Goal: Task Accomplishment & Management: Manage account settings

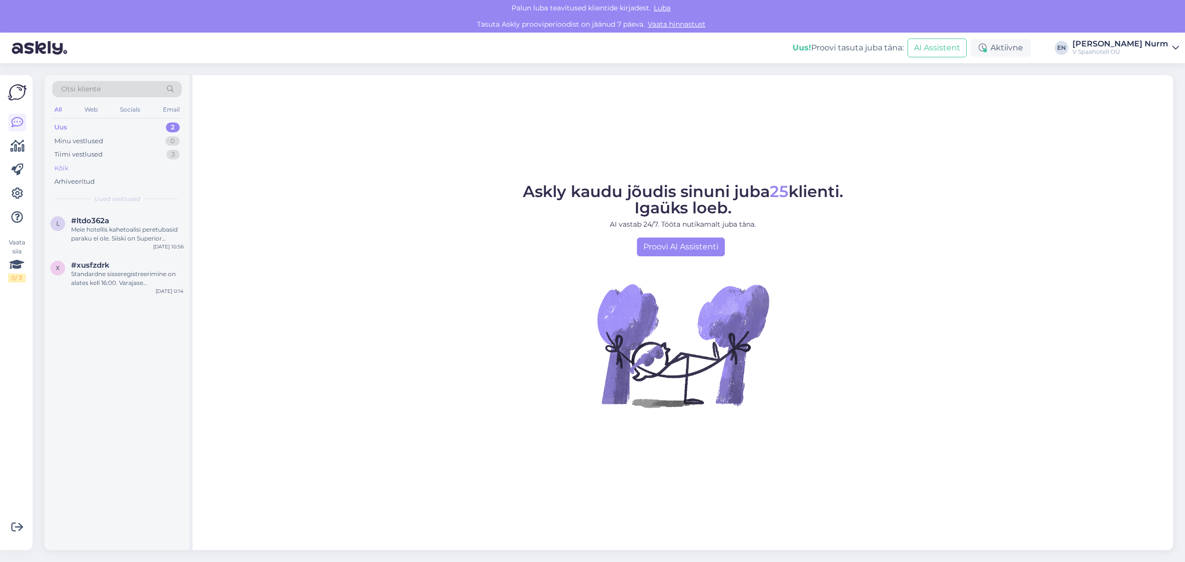
click at [70, 167] on div "Kõik" at bounding box center [116, 169] width 129 height 14
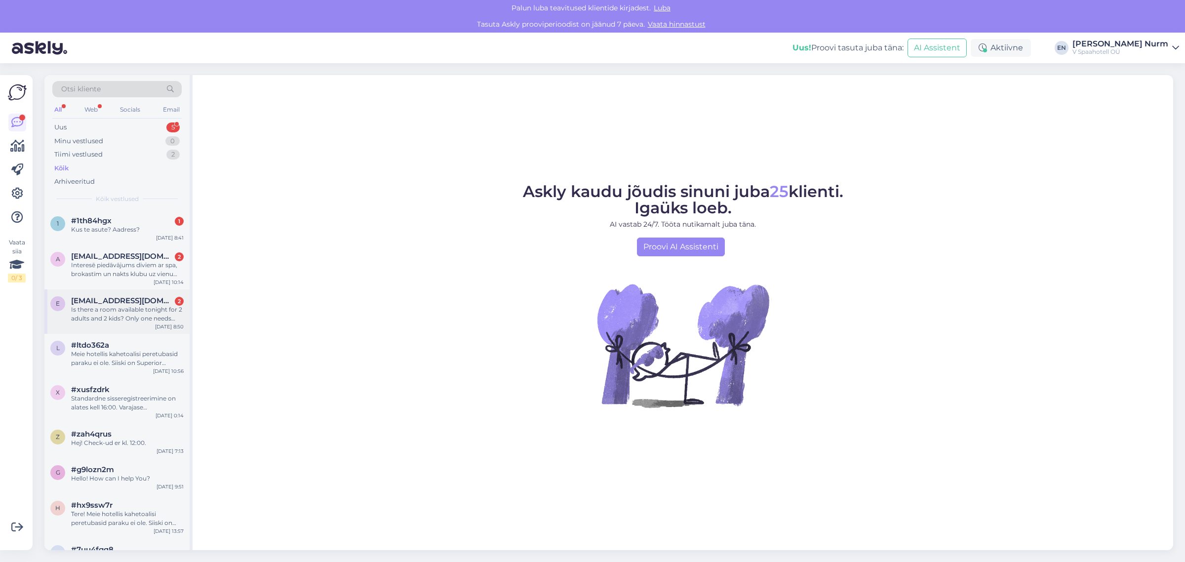
click at [131, 320] on div "Is there a room available tonight for 2 adults and 2 kids? Only one needs addit…" at bounding box center [127, 314] width 113 height 18
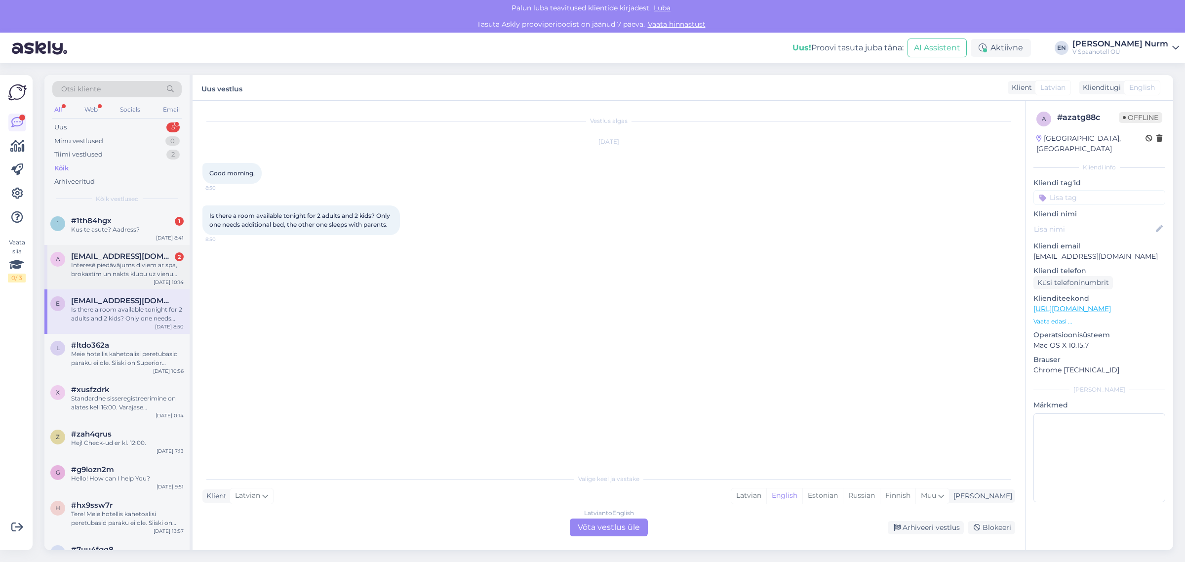
click at [125, 277] on div "Interesē piedāvājums diviem ar spa, brokastīm un nakts klubu uz vienu nakti pie…" at bounding box center [127, 270] width 113 height 18
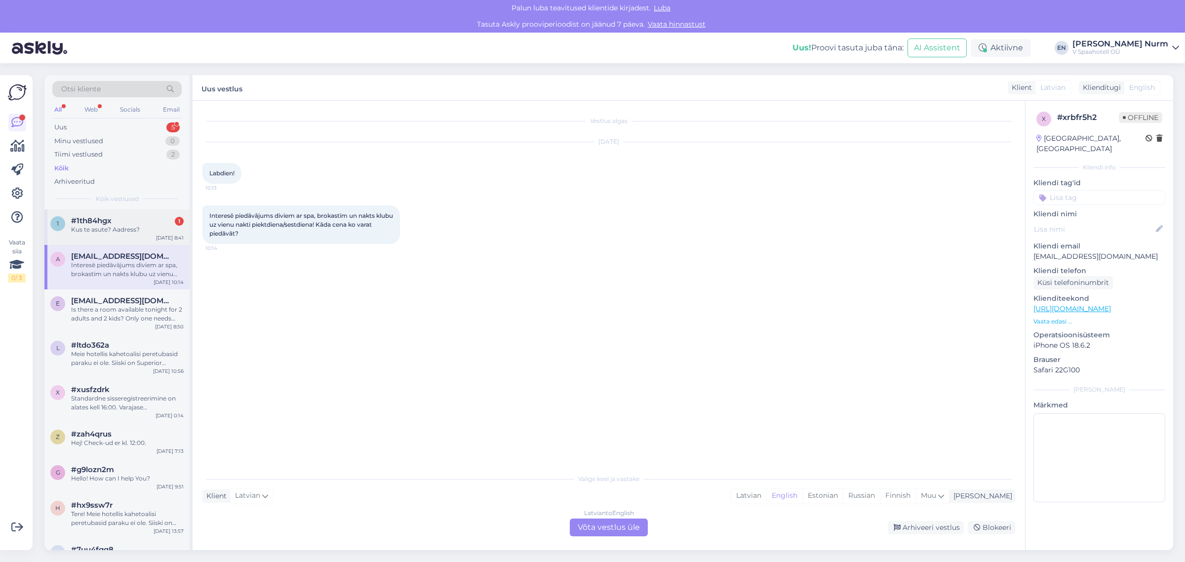
click at [130, 243] on div "1 #1th84hgx 1 Kus te asute? Aadress? Sep 21 8:41" at bounding box center [116, 227] width 145 height 36
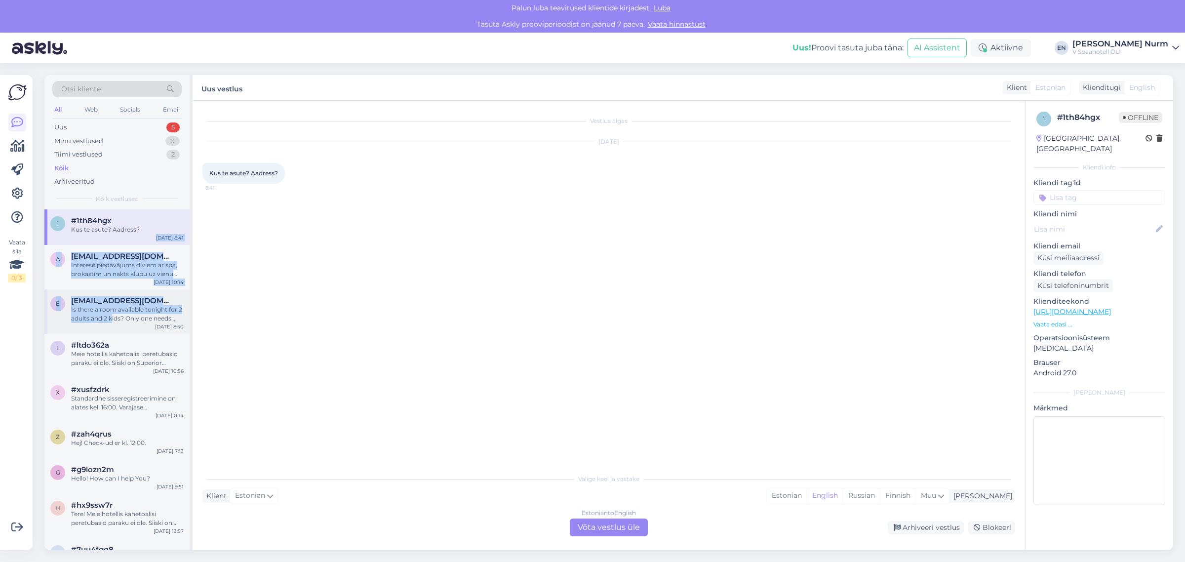
drag, startPoint x: 137, startPoint y: 240, endPoint x: 111, endPoint y: 320, distance: 83.6
click at [27, 316] on div "Vaata siia 0 / 3 Võimalused Veendu, et Askly loob sulle väärtust. Sulge Ühenda …" at bounding box center [16, 312] width 33 height 475
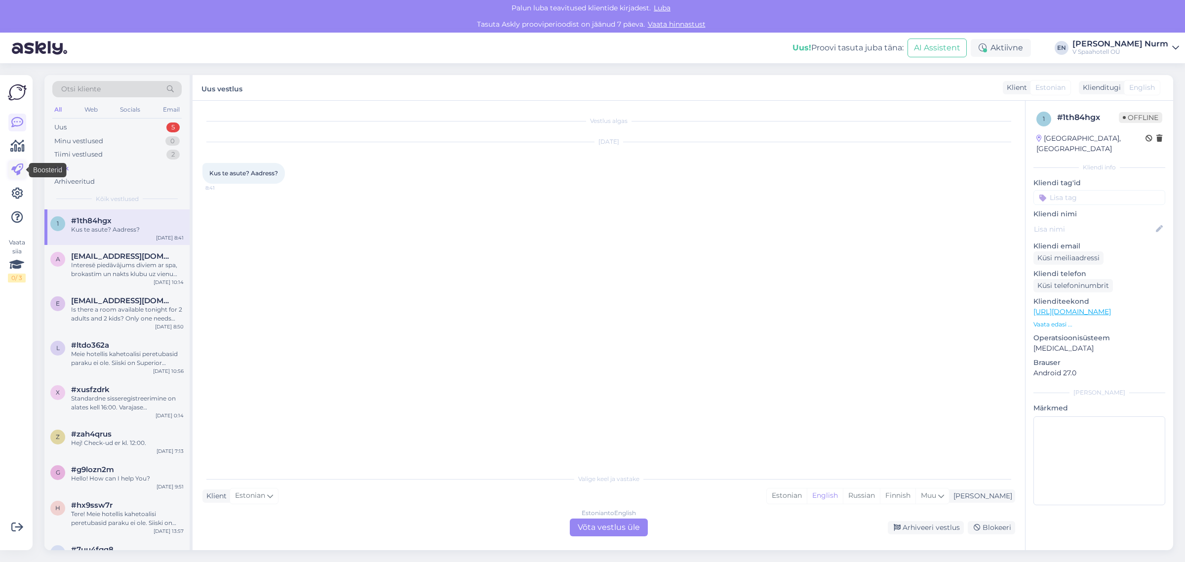
click at [18, 174] on icon at bounding box center [17, 170] width 12 height 12
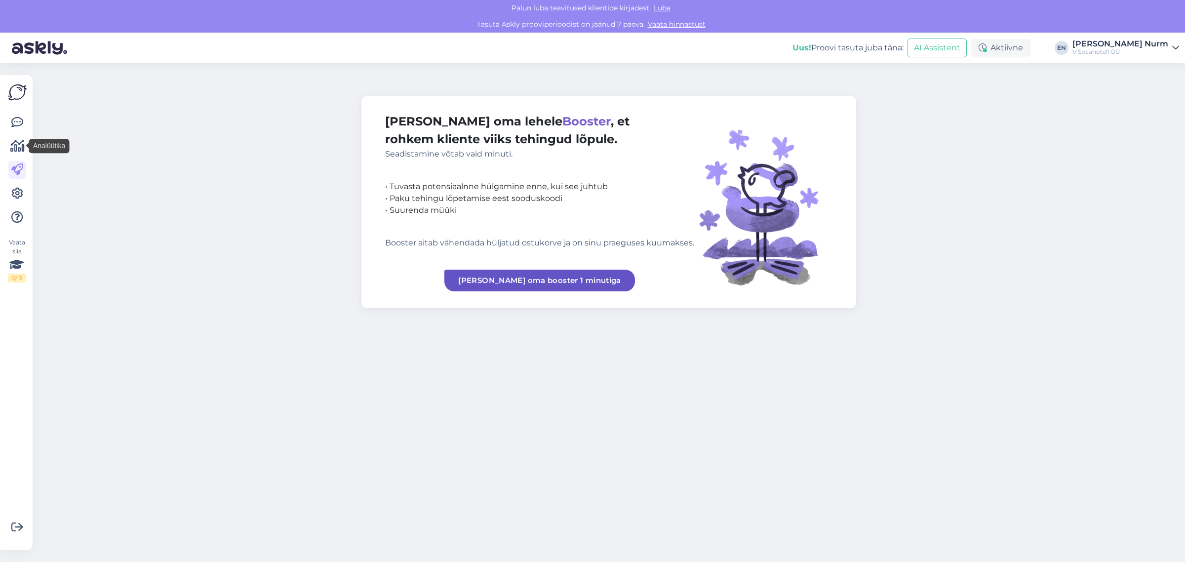
click at [18, 150] on icon at bounding box center [17, 146] width 14 height 12
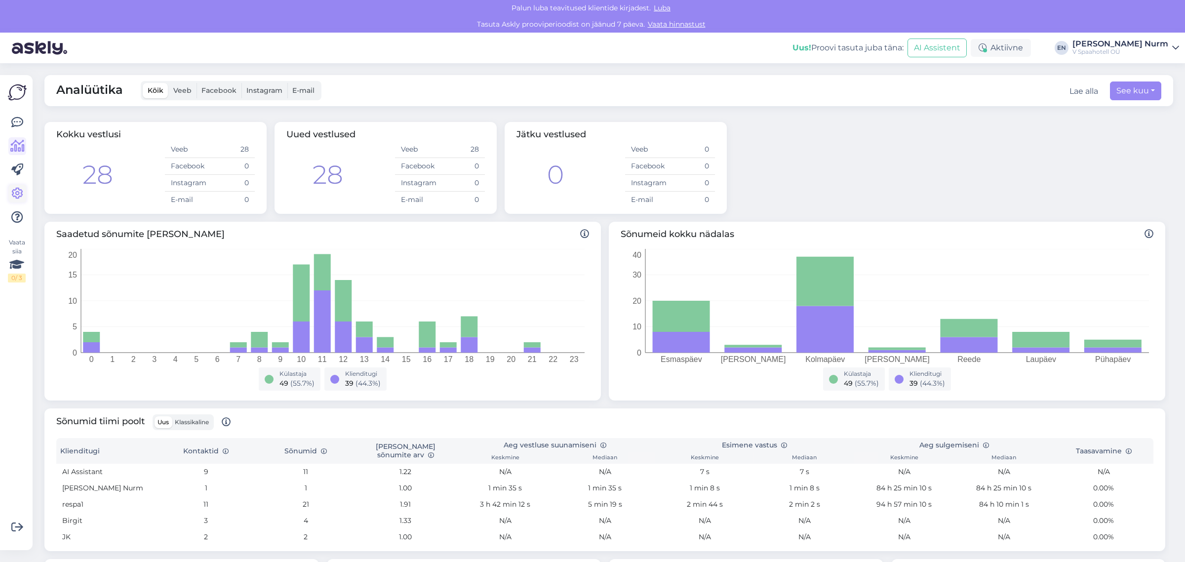
click at [20, 194] on icon at bounding box center [17, 194] width 12 height 12
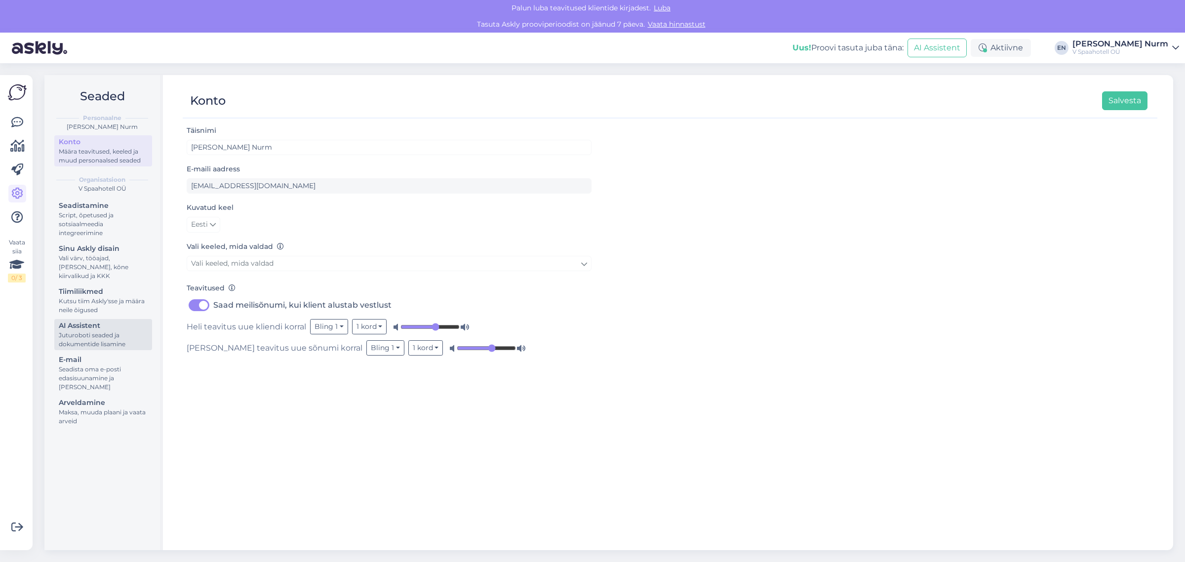
click at [95, 329] on div "AI Assistent" at bounding box center [103, 326] width 89 height 10
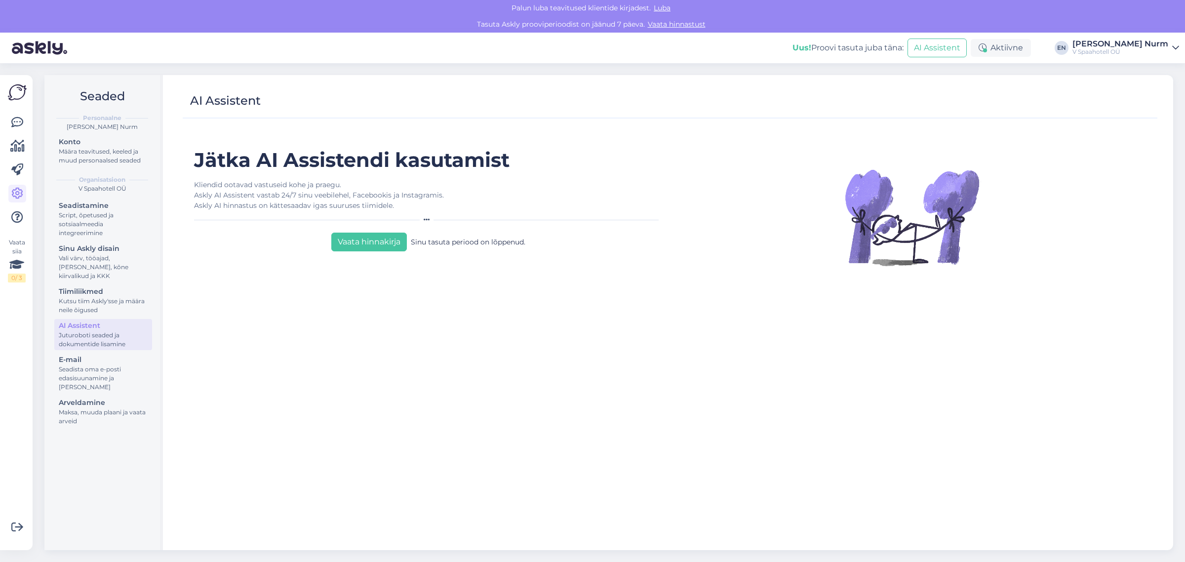
click at [464, 241] on div "Sinu tasuta periood on lõppenud." at bounding box center [468, 242] width 115 height 19
click at [27, 55] on img at bounding box center [39, 48] width 55 height 31
click at [43, 45] on img at bounding box center [39, 48] width 55 height 31
click at [19, 89] on img at bounding box center [17, 92] width 19 height 19
click at [15, 121] on icon at bounding box center [17, 123] width 12 height 12
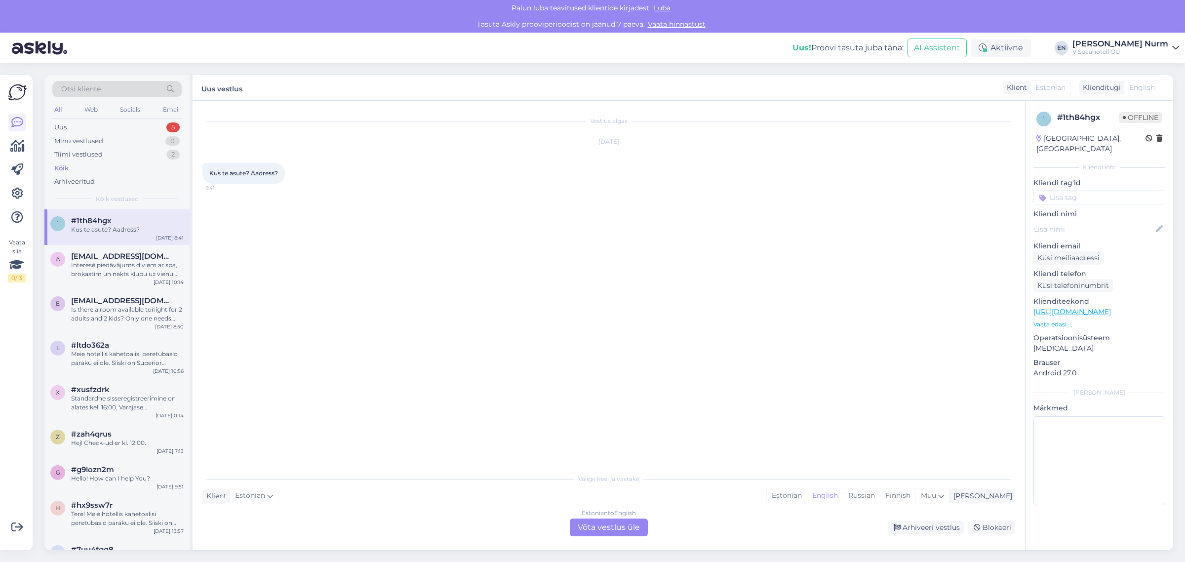
click at [83, 172] on div "Kõik" at bounding box center [116, 169] width 129 height 14
click at [967, 47] on button "AI Assistent" at bounding box center [937, 48] width 59 height 19
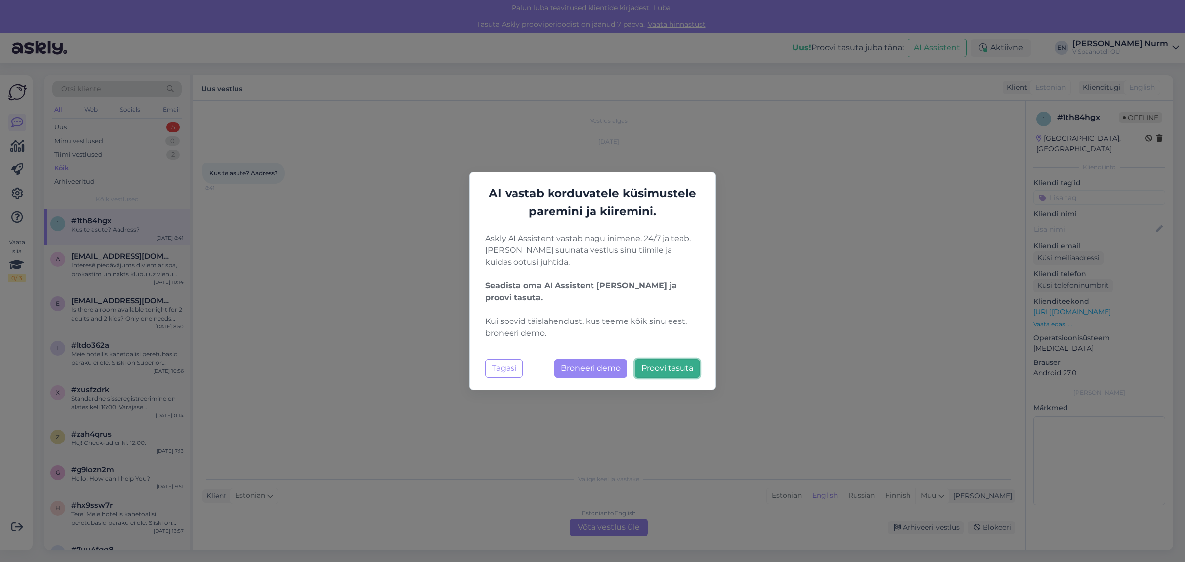
click at [664, 366] on span "Proovi tasuta" at bounding box center [668, 368] width 52 height 9
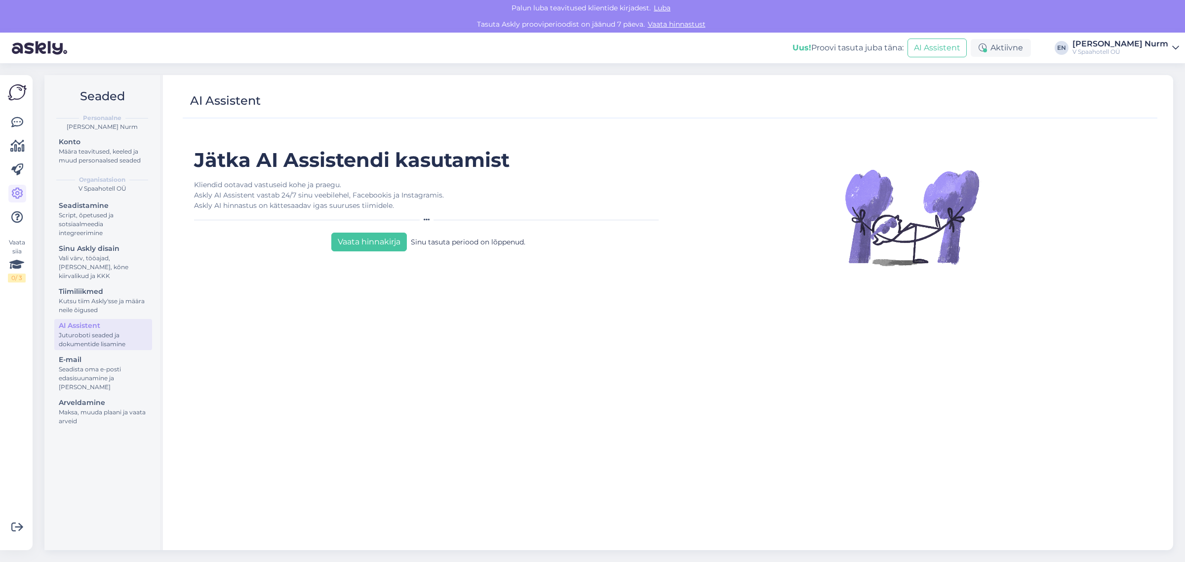
click at [20, 95] on img at bounding box center [17, 92] width 19 height 19
click at [18, 122] on icon at bounding box center [17, 123] width 12 height 12
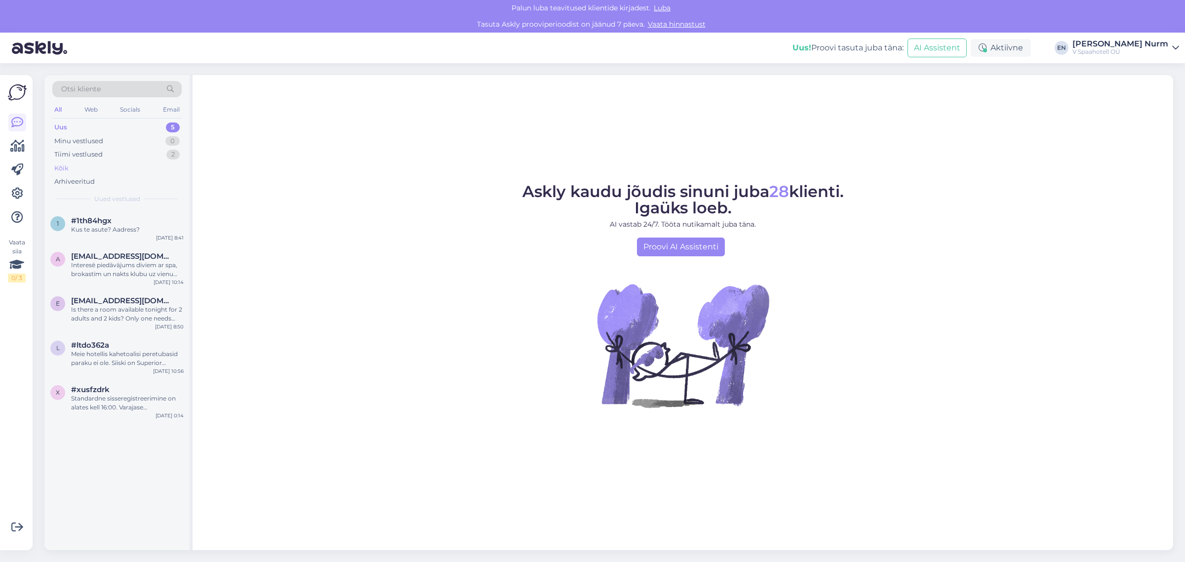
click at [58, 166] on div "Kõik" at bounding box center [61, 168] width 14 height 10
